Goal: Task Accomplishment & Management: Manage account settings

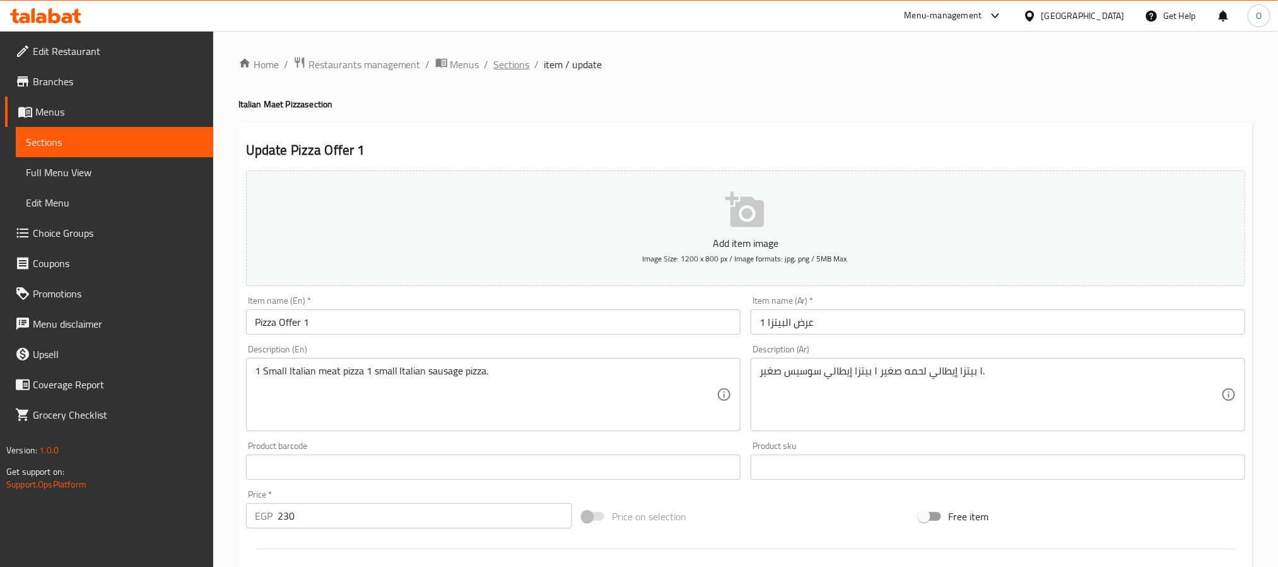
click at [507, 66] on span "Sections" at bounding box center [512, 64] width 36 height 15
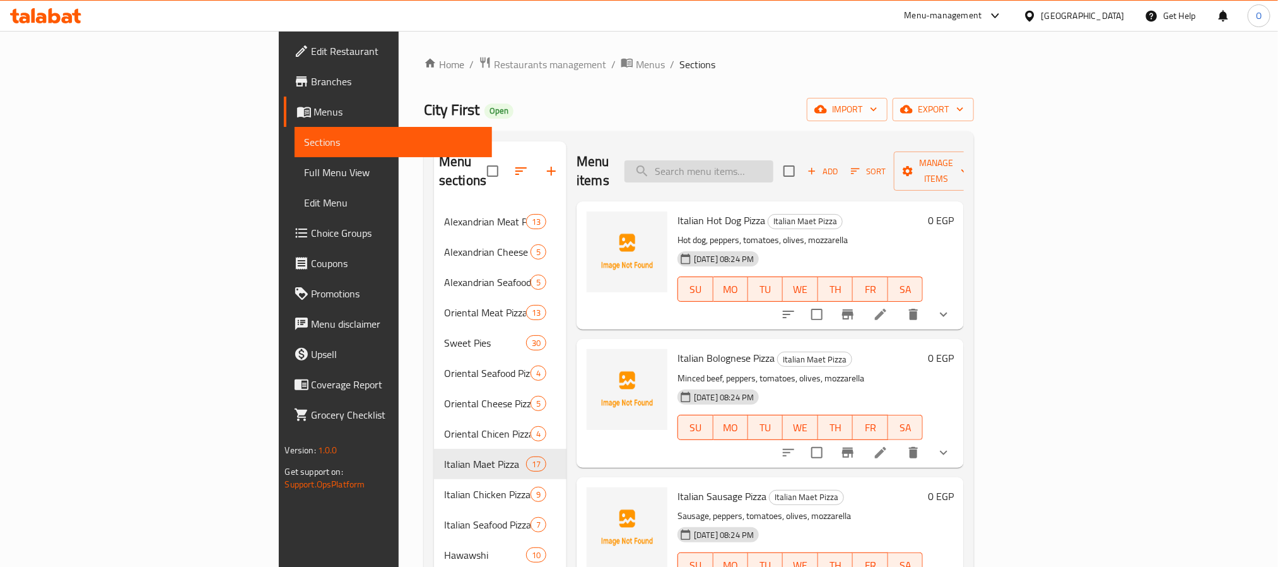
click at [774, 160] on input "search" at bounding box center [699, 171] width 149 height 22
paste input "Pizza Offer 1"
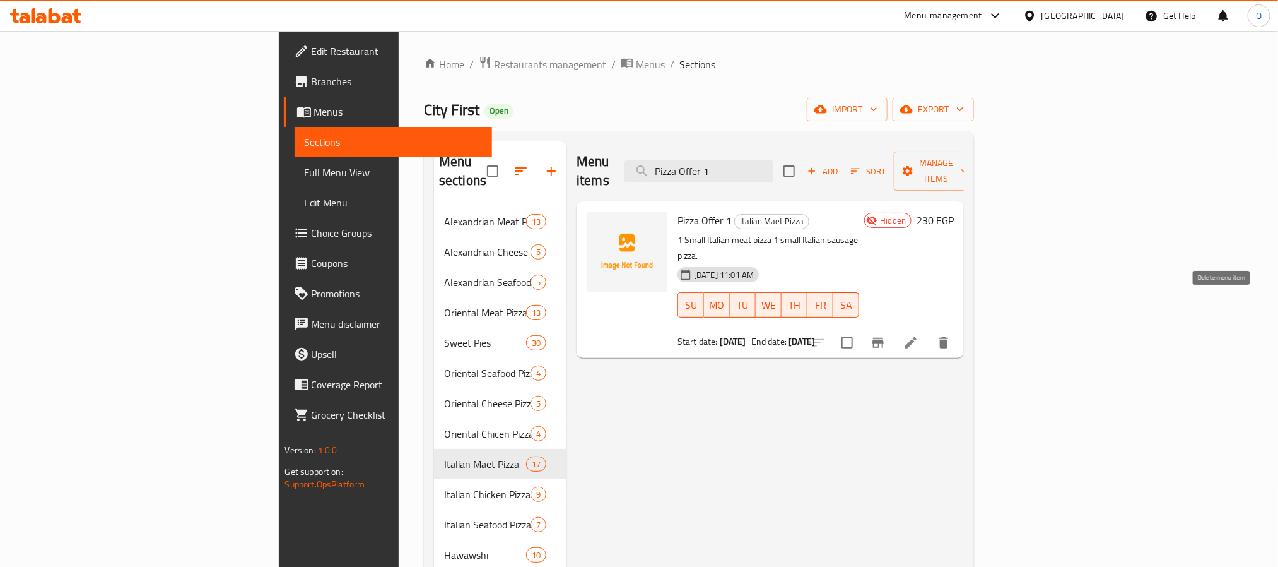
type input "Pizza Offer 1"
click at [852, 335] on icon "delete" at bounding box center [943, 342] width 15 height 15
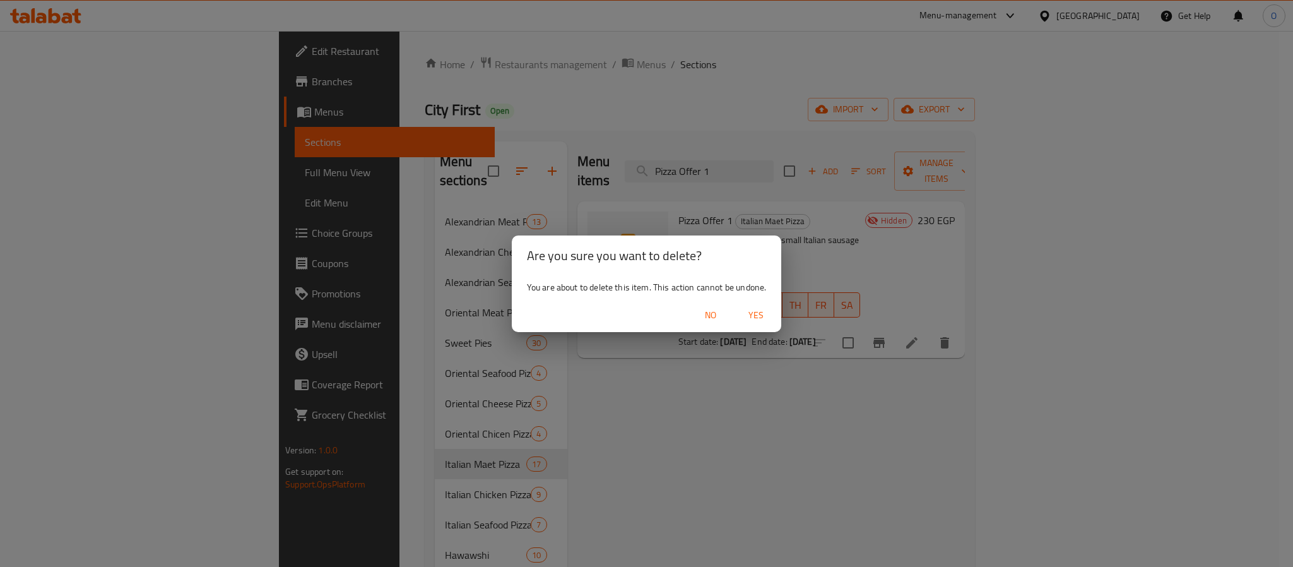
click at [754, 313] on span "Yes" at bounding box center [756, 315] width 30 height 16
